Goal: Navigation & Orientation: Find specific page/section

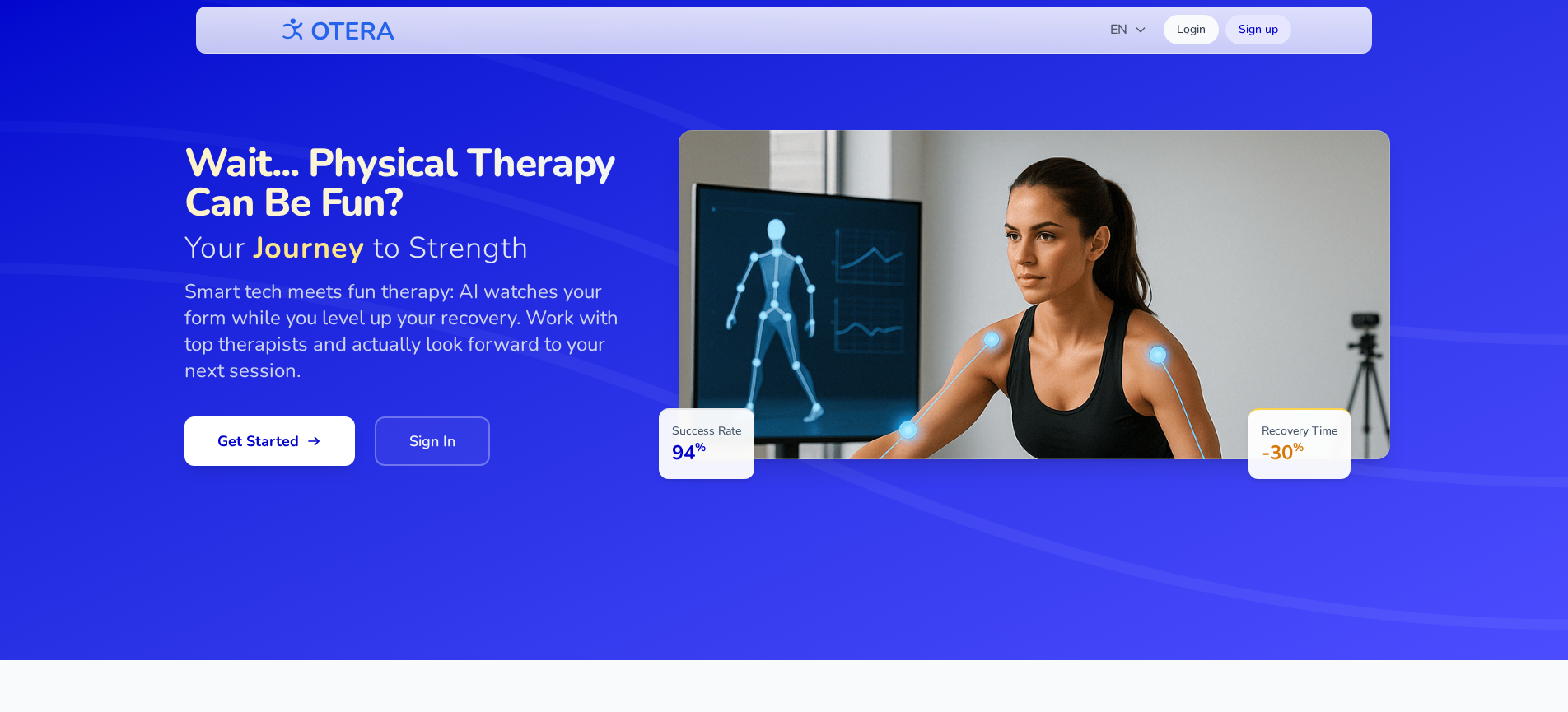
scroll to position [43, 0]
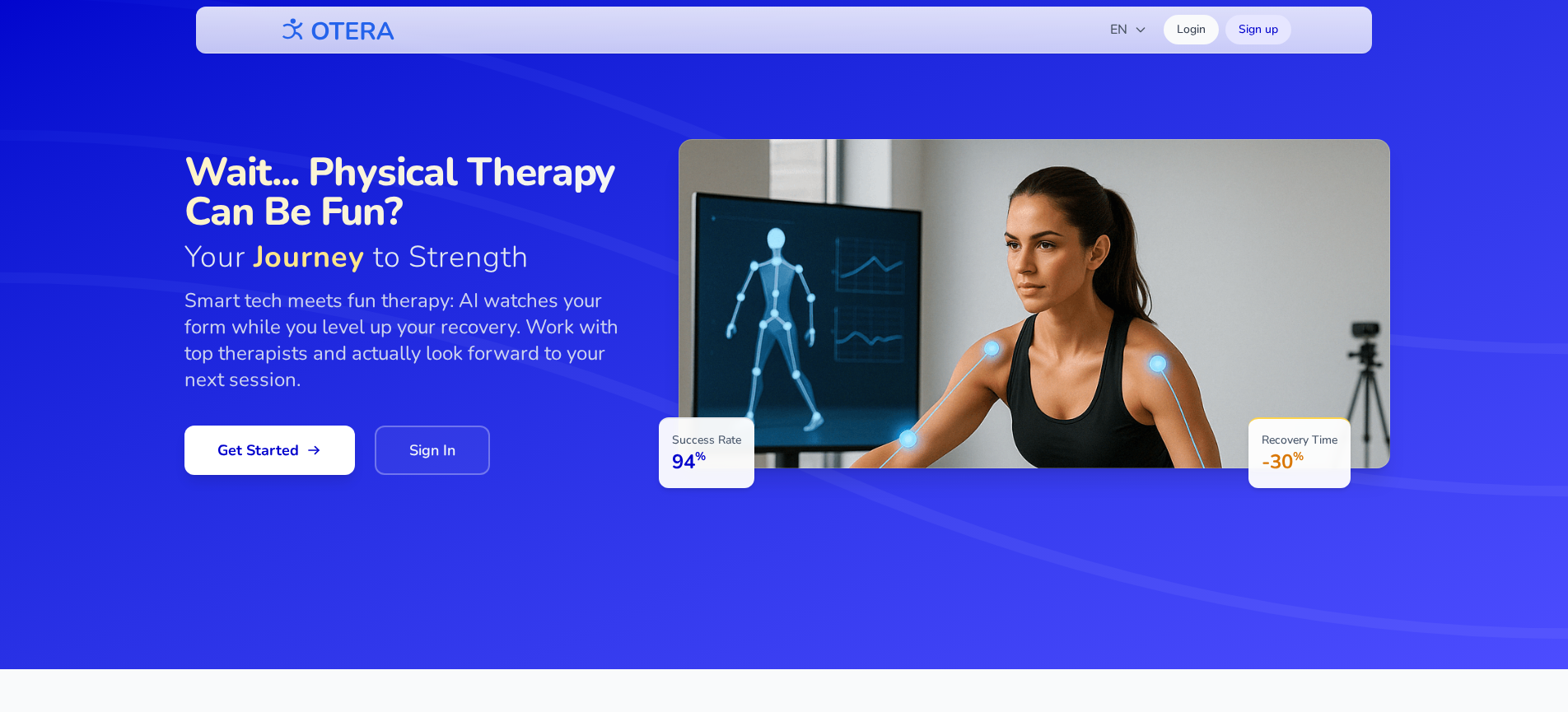
drag, startPoint x: 710, startPoint y: 338, endPoint x: 926, endPoint y: 400, distance: 224.7
click at [924, 400] on div at bounding box center [1034, 303] width 711 height 329
drag, startPoint x: 926, startPoint y: 400, endPoint x: 749, endPoint y: 415, distance: 177.6
click at [749, 415] on div at bounding box center [1034, 303] width 711 height 329
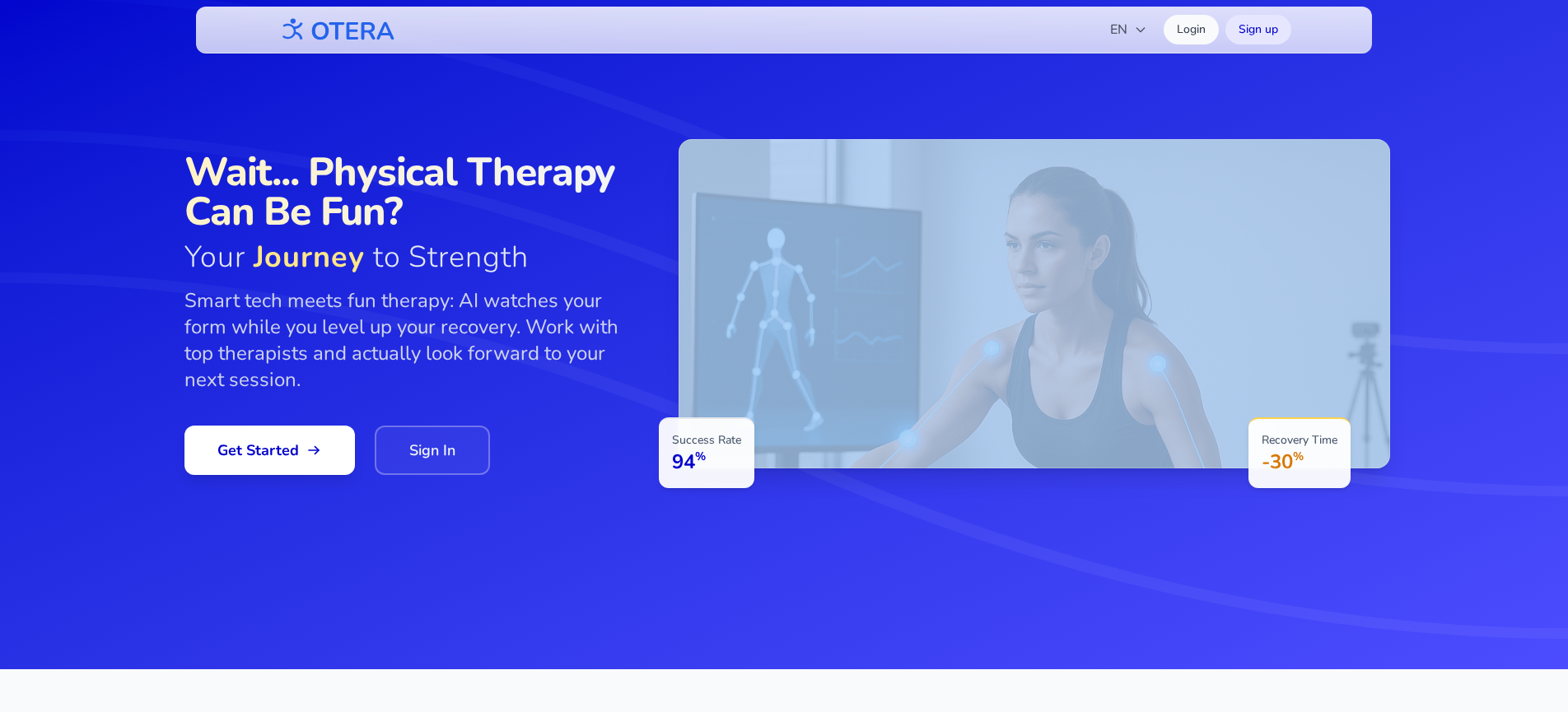
drag, startPoint x: 710, startPoint y: 455, endPoint x: 669, endPoint y: 426, distance: 50.2
click at [679, 427] on div "Success Rate 94 % Recovery Time -30 %" at bounding box center [1034, 303] width 711 height 329
click at [669, 426] on div "Success Rate 94 %" at bounding box center [706, 452] width 95 height 71
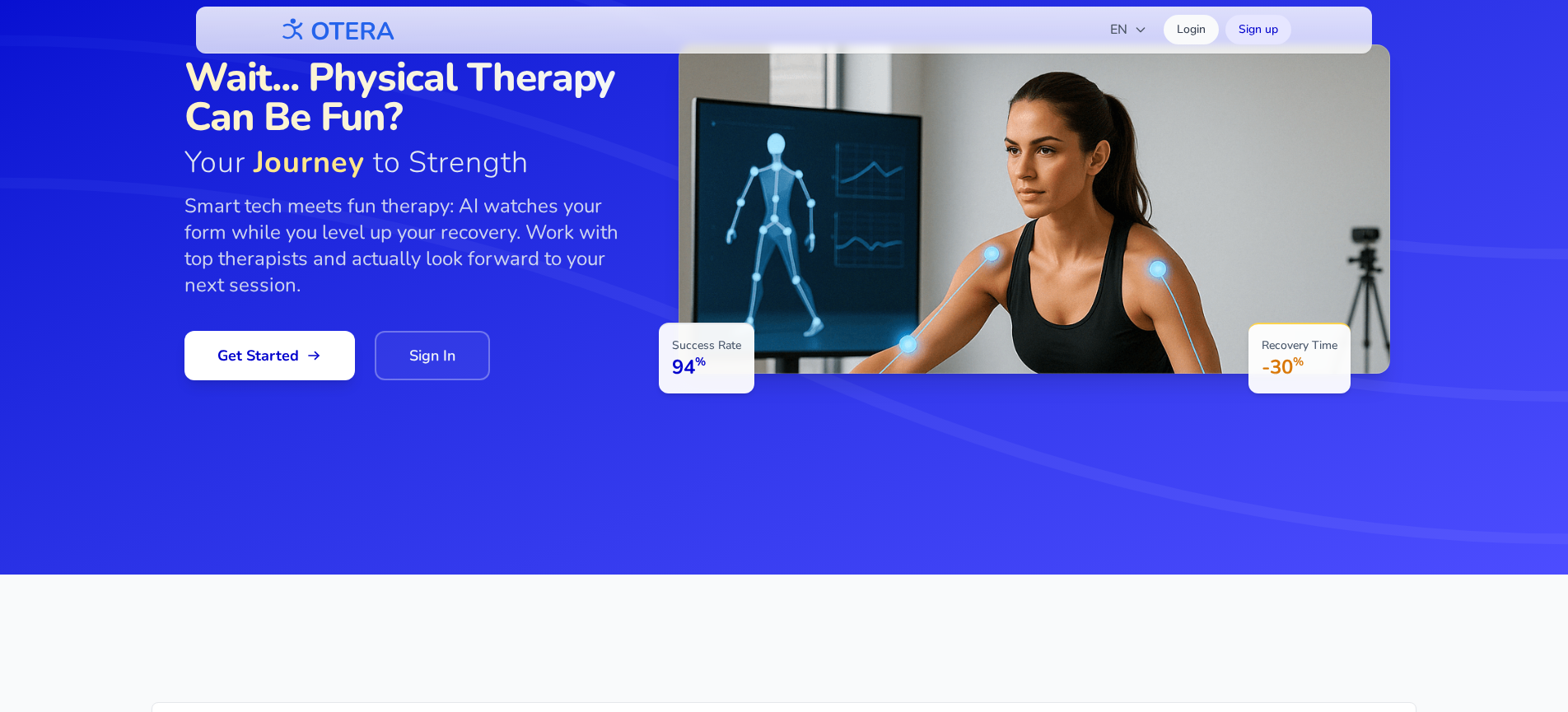
scroll to position [0, 0]
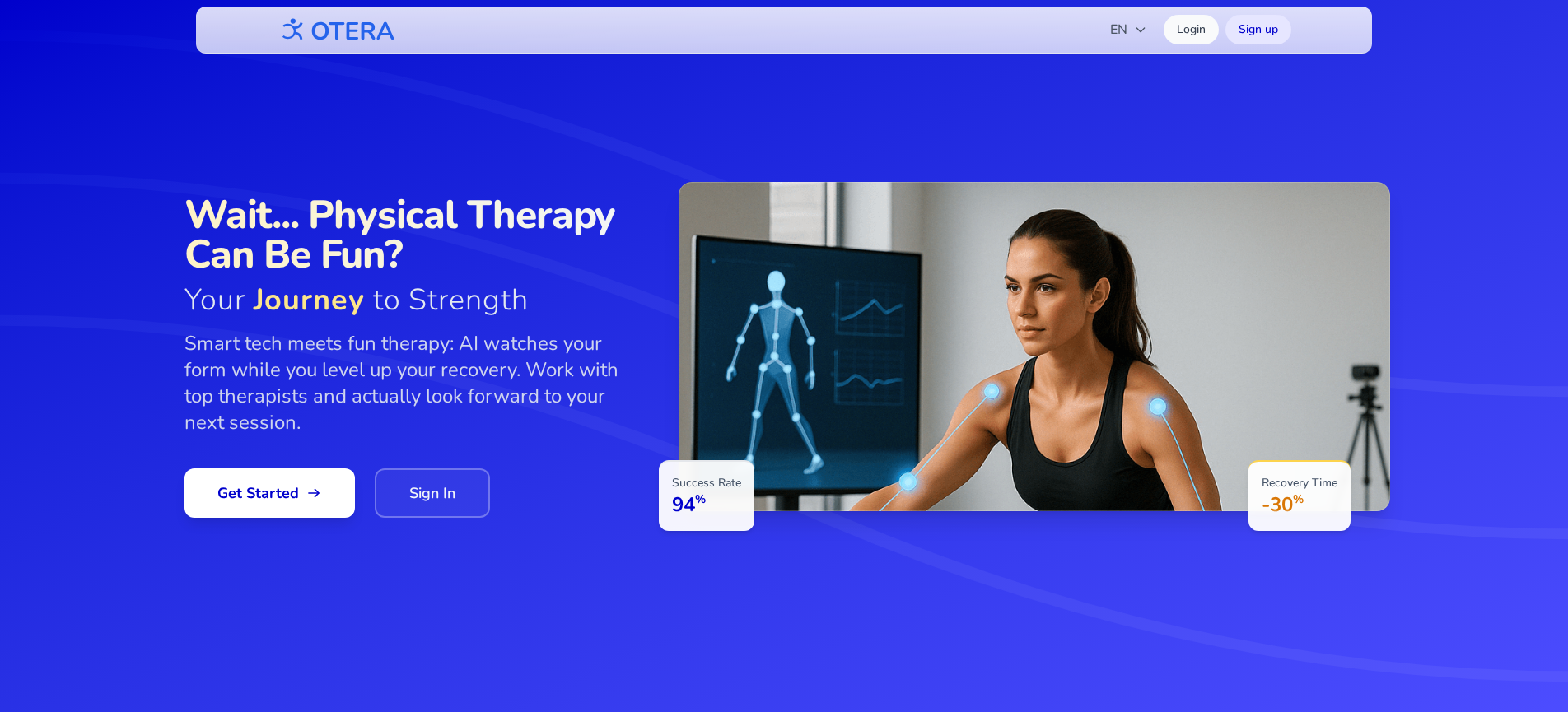
click at [337, 30] on img at bounding box center [336, 30] width 119 height 37
click at [242, 228] on span "Wait... Physical Therapy Can Be Fun?" at bounding box center [415, 234] width 461 height 79
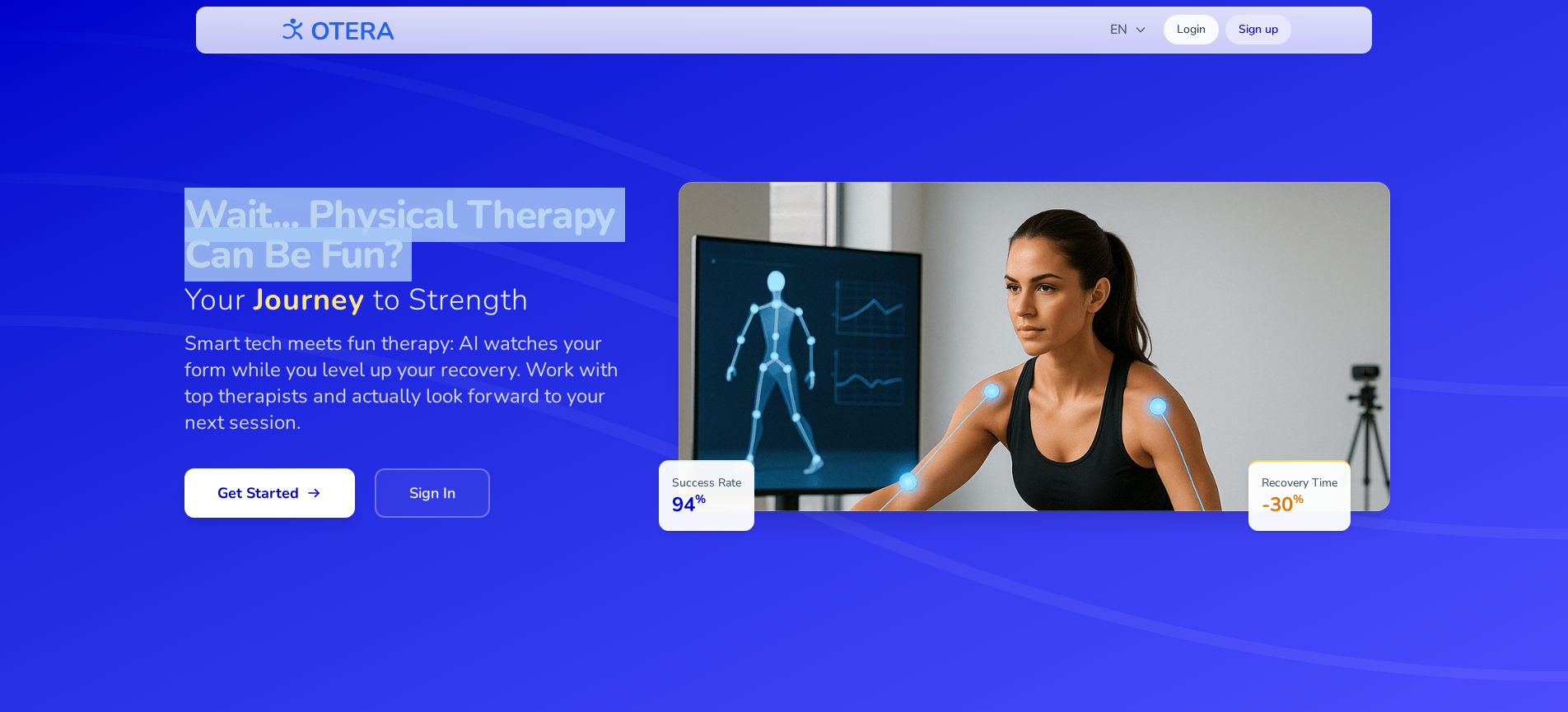
click at [242, 228] on span "Wait... Physical Therapy Can Be Fun?" at bounding box center [415, 234] width 461 height 79
click at [267, 231] on span "Wait... Physical Therapy Can Be Fun?" at bounding box center [415, 234] width 461 height 79
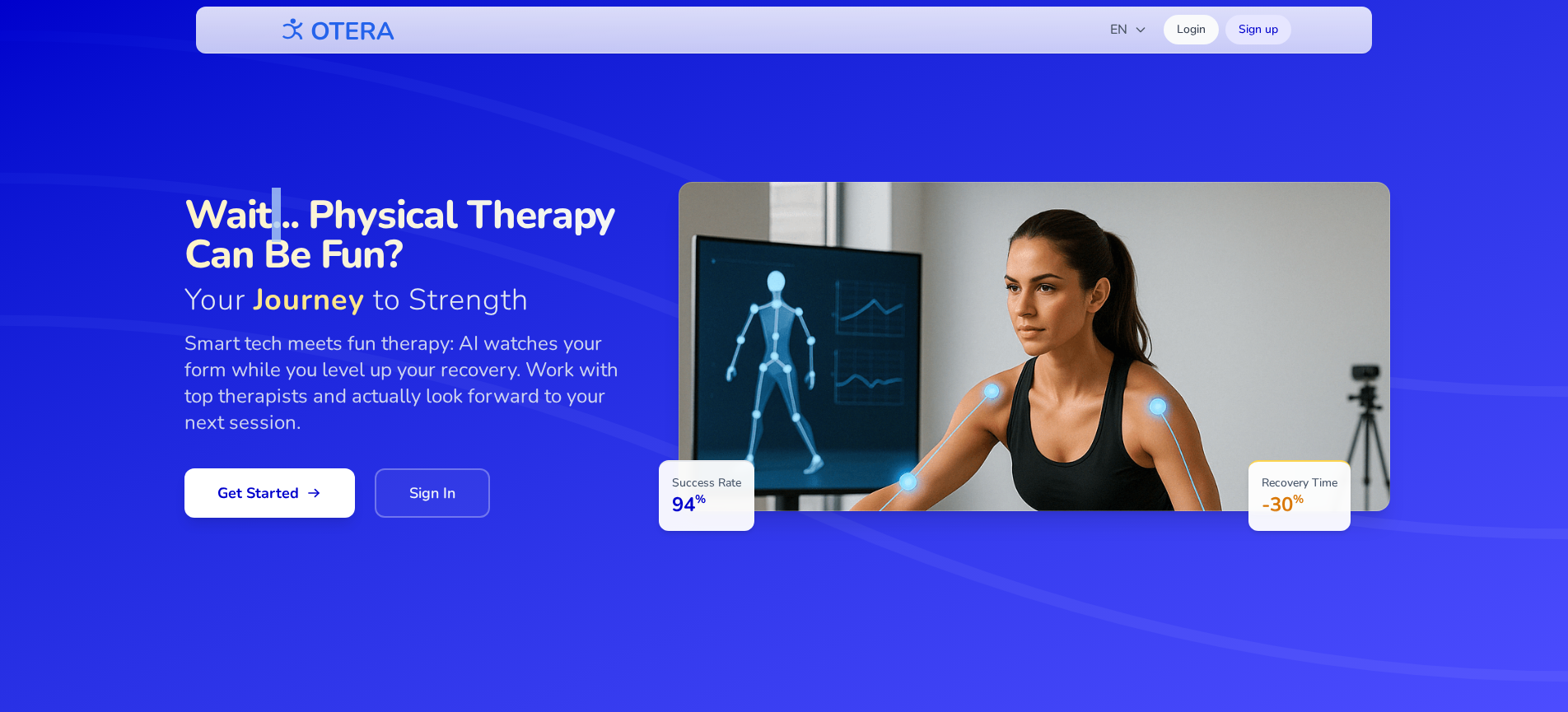
click at [267, 231] on span "Wait... Physical Therapy Can Be Fun?" at bounding box center [415, 234] width 461 height 79
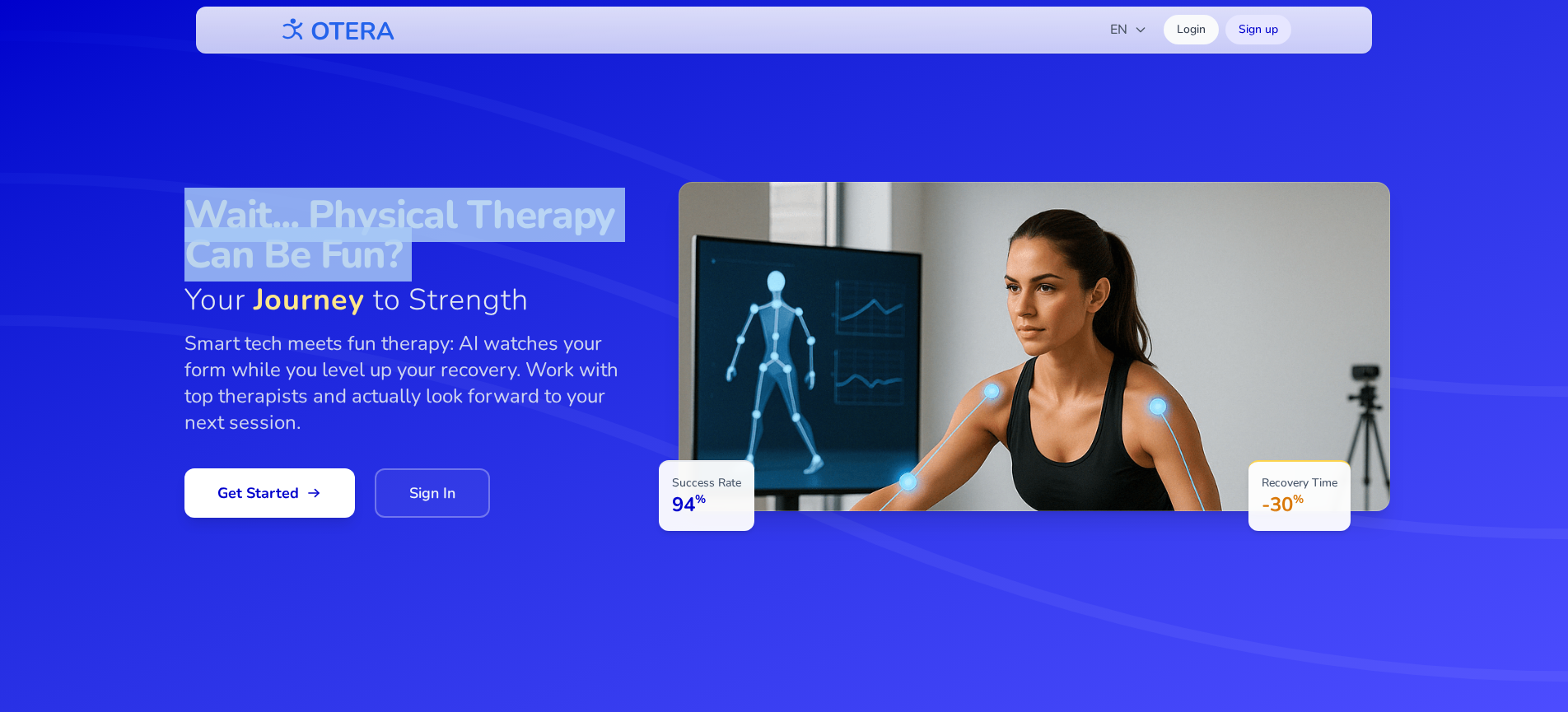
click at [267, 231] on span "Wait... Physical Therapy Can Be Fun?" at bounding box center [415, 234] width 461 height 79
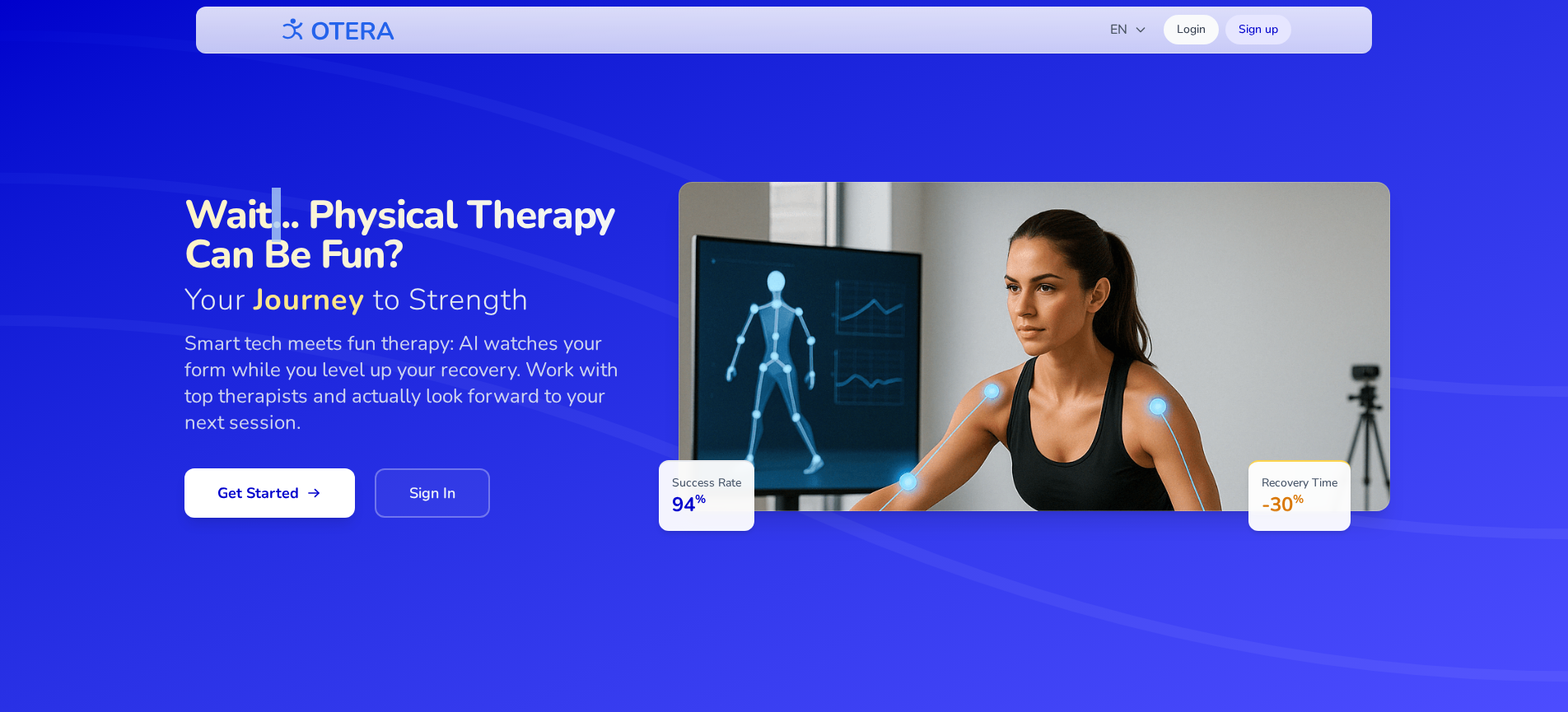
click at [267, 231] on span "Wait... Physical Therapy Can Be Fun?" at bounding box center [415, 234] width 461 height 79
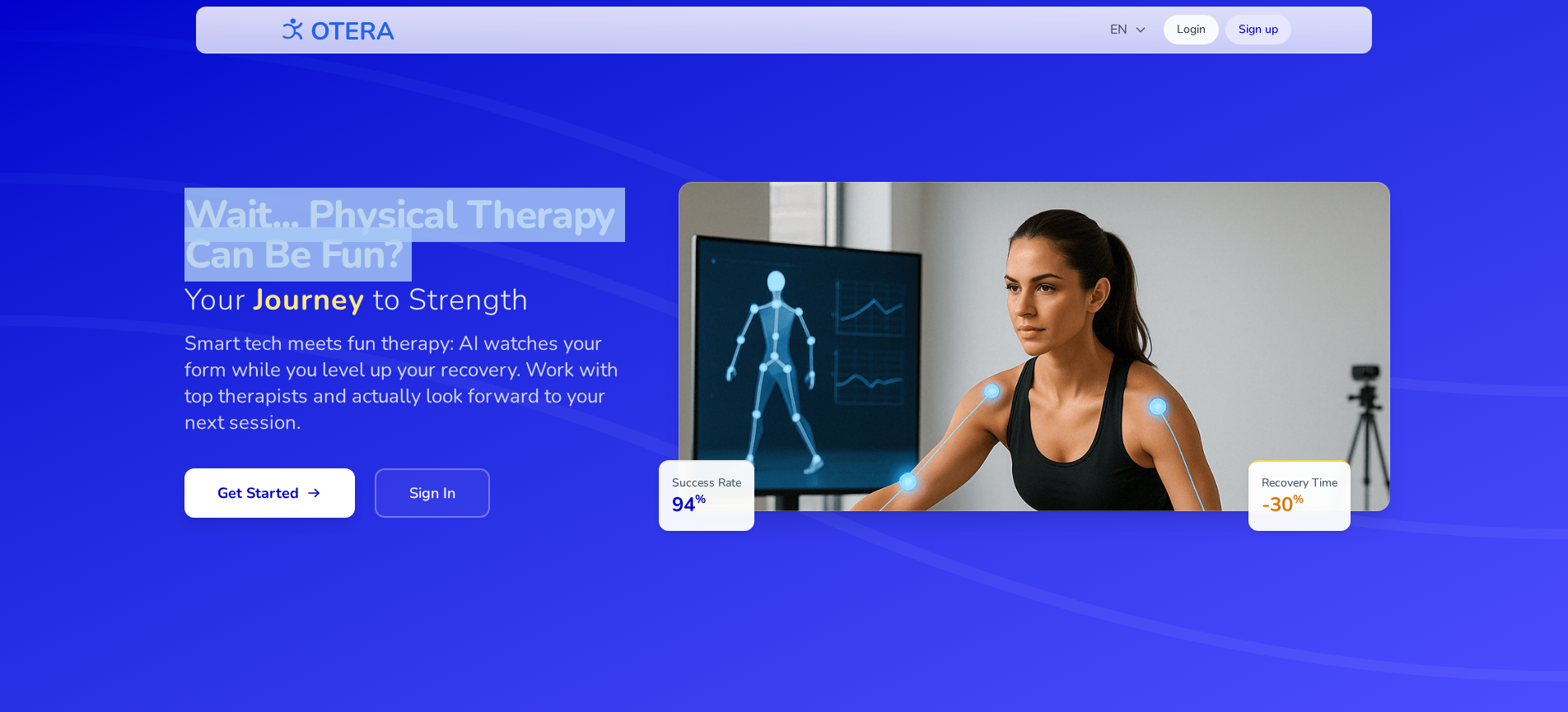
click at [267, 231] on span "Wait... Physical Therapy Can Be Fun?" at bounding box center [415, 234] width 461 height 79
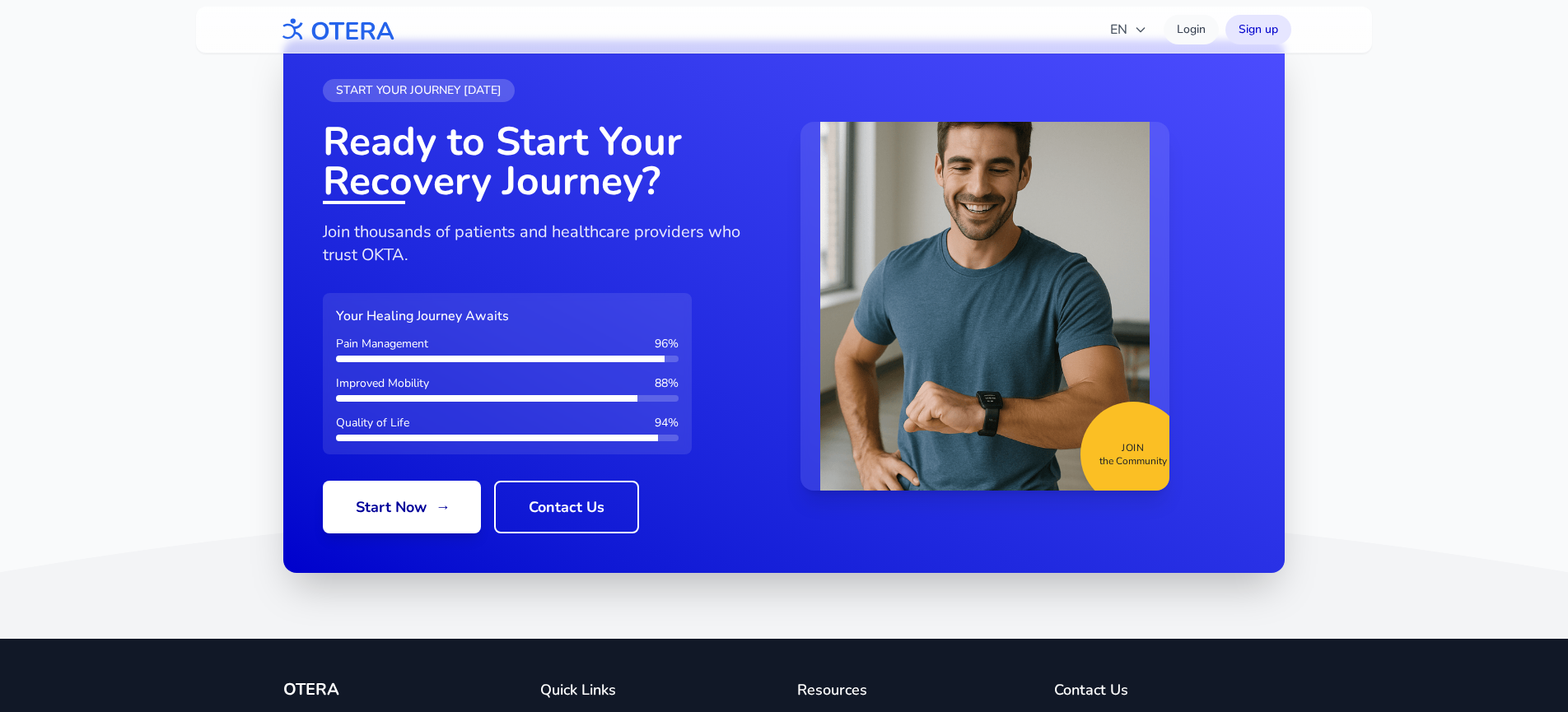
scroll to position [1937, 0]
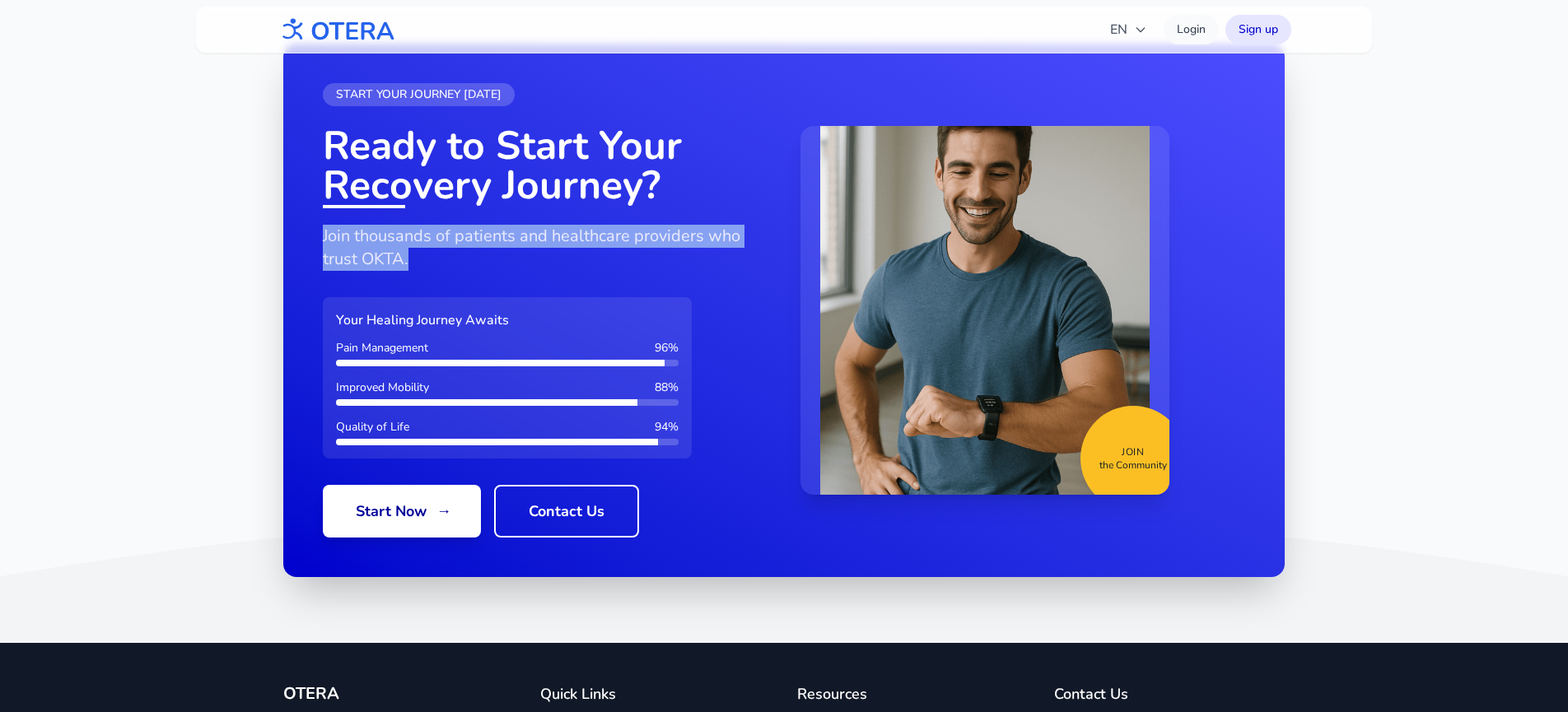
drag, startPoint x: 415, startPoint y: 265, endPoint x: 304, endPoint y: 246, distance: 112.6
click at [304, 246] on div "START YOUR JOURNEY [DATE] Ready to Start Your Recovery Journey? Join thousands …" at bounding box center [784, 310] width 1001 height 533
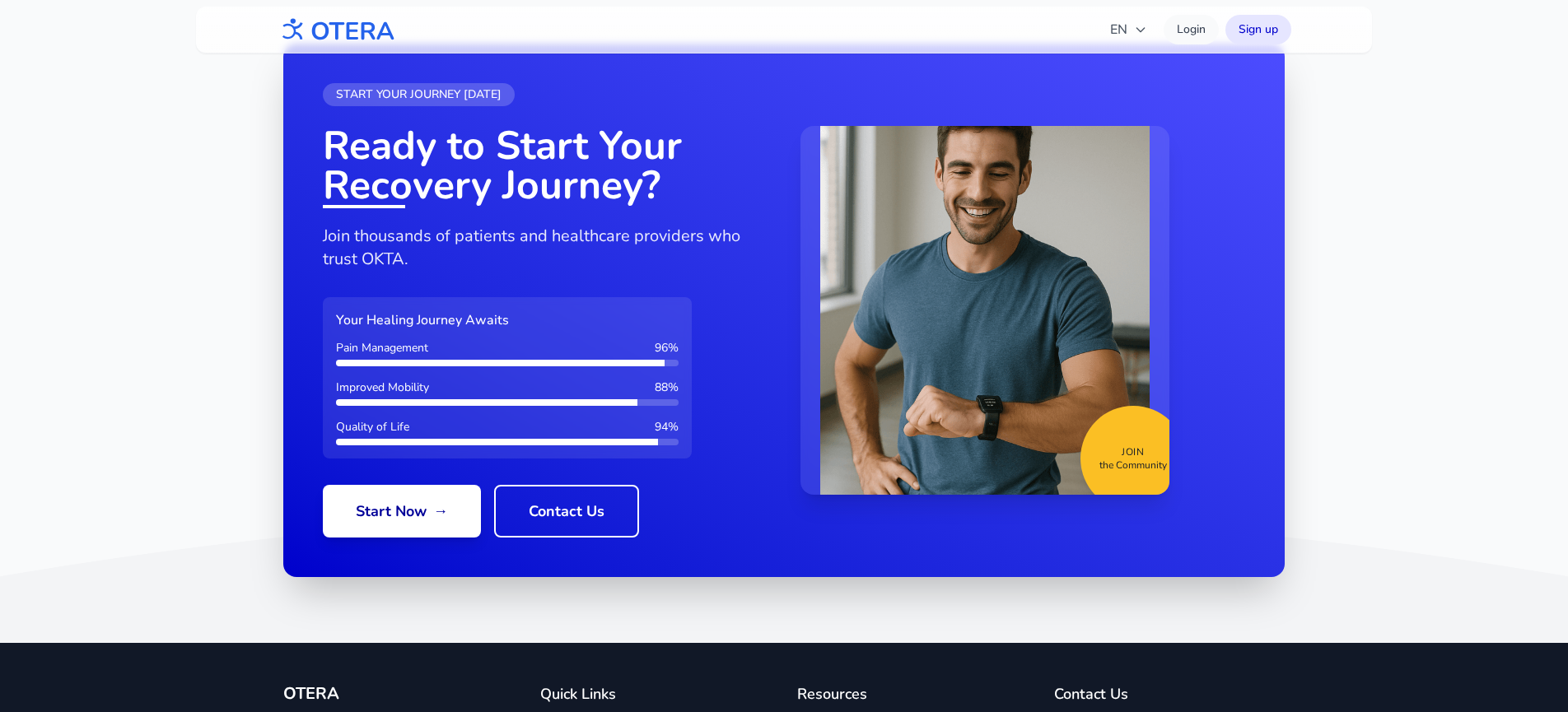
scroll to position [1897, 0]
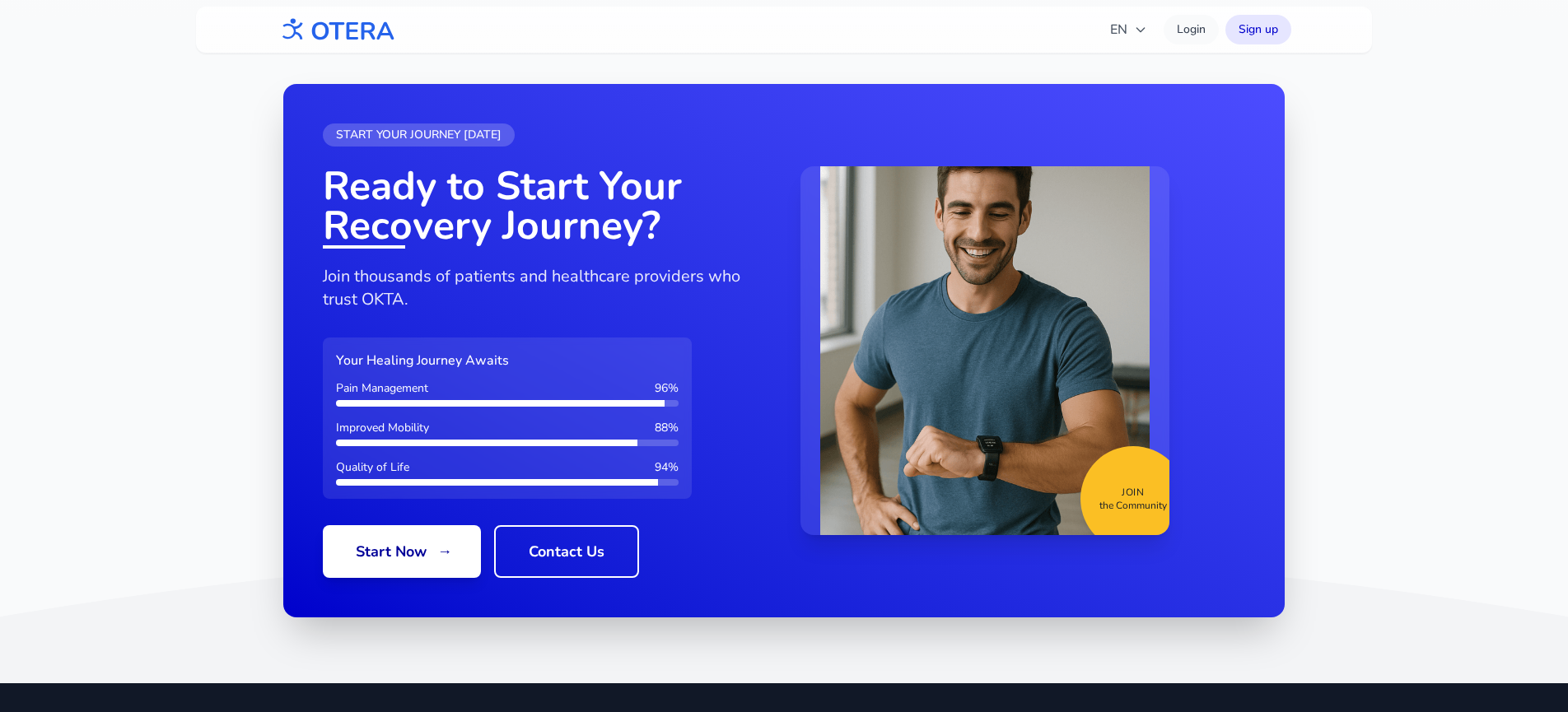
click at [437, 366] on h3 "Your Healing Journey Awaits" at bounding box center [507, 361] width 343 height 20
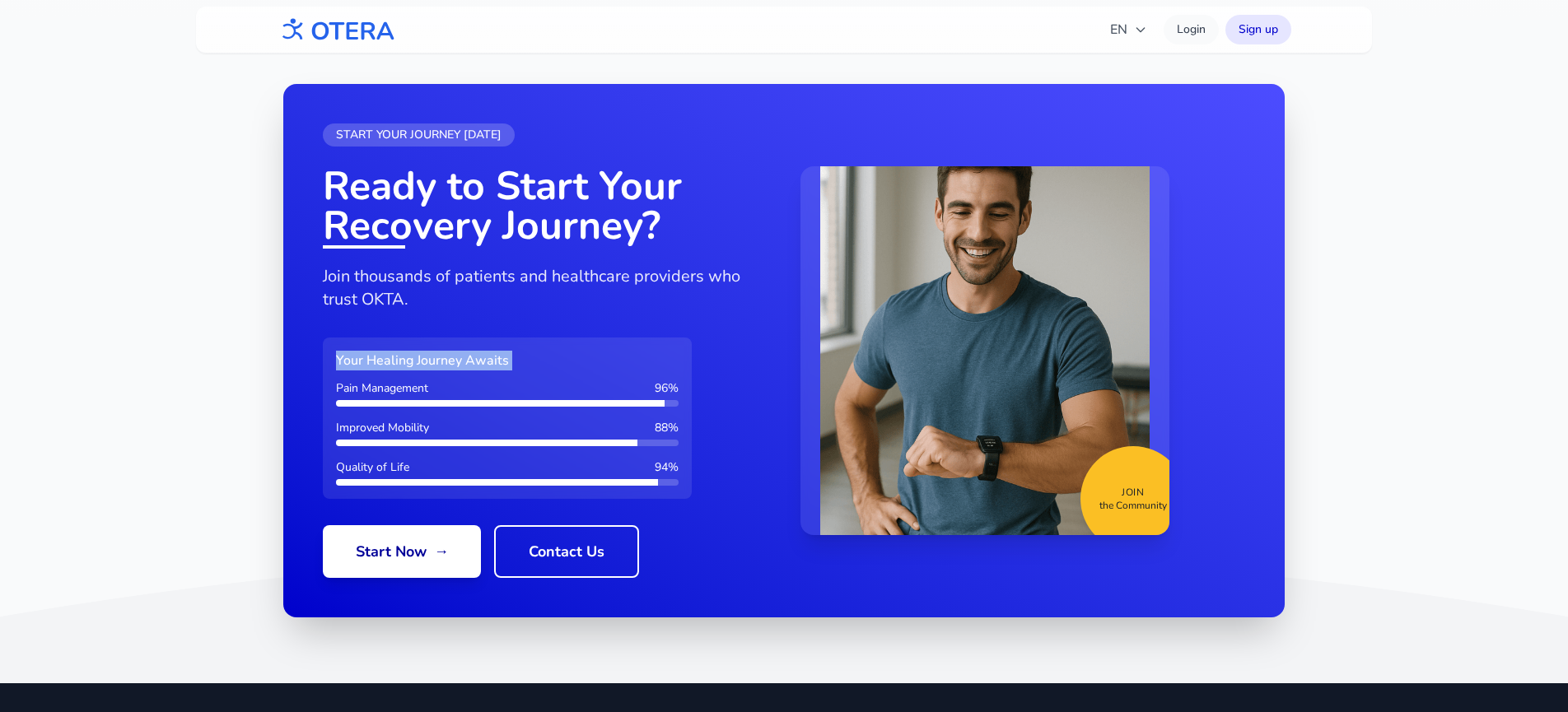
click at [437, 366] on h3 "Your Healing Journey Awaits" at bounding box center [507, 361] width 343 height 20
